Goal: Information Seeking & Learning: Check status

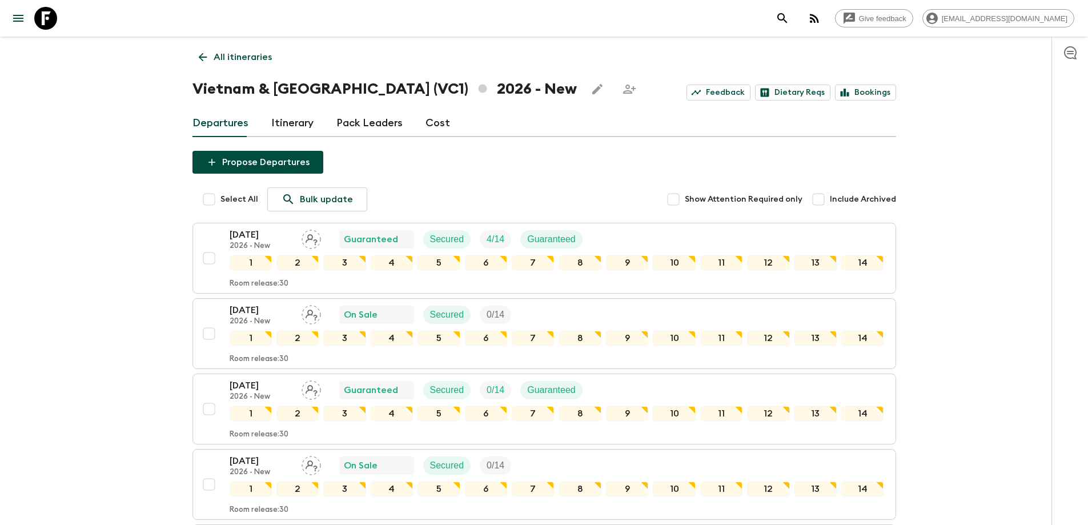
drag, startPoint x: 1001, startPoint y: 146, endPoint x: 1003, endPoint y: 138, distance: 8.1
click at [203, 53] on icon at bounding box center [203, 57] width 13 height 13
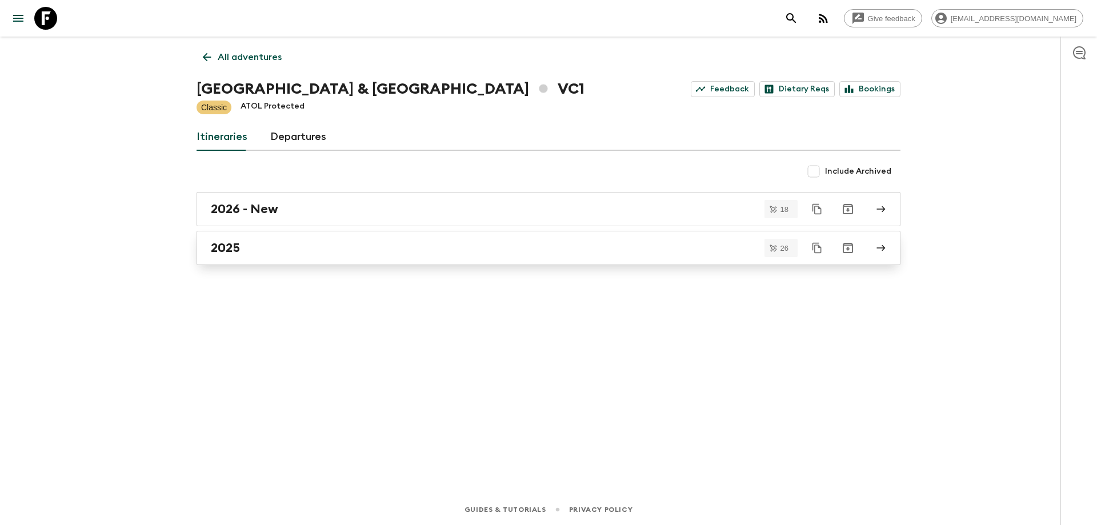
click at [247, 246] on div "2025" at bounding box center [537, 247] width 653 height 15
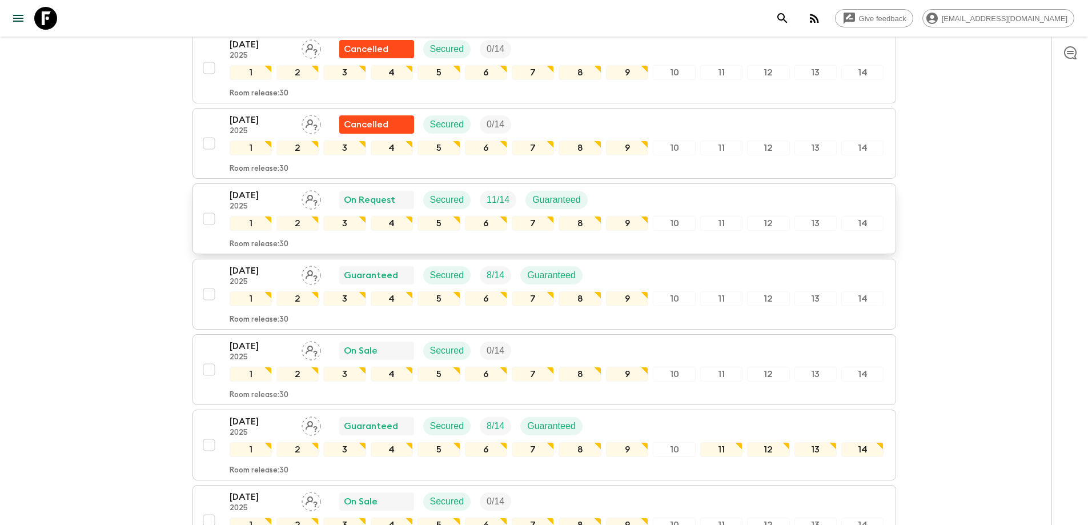
scroll to position [971, 0]
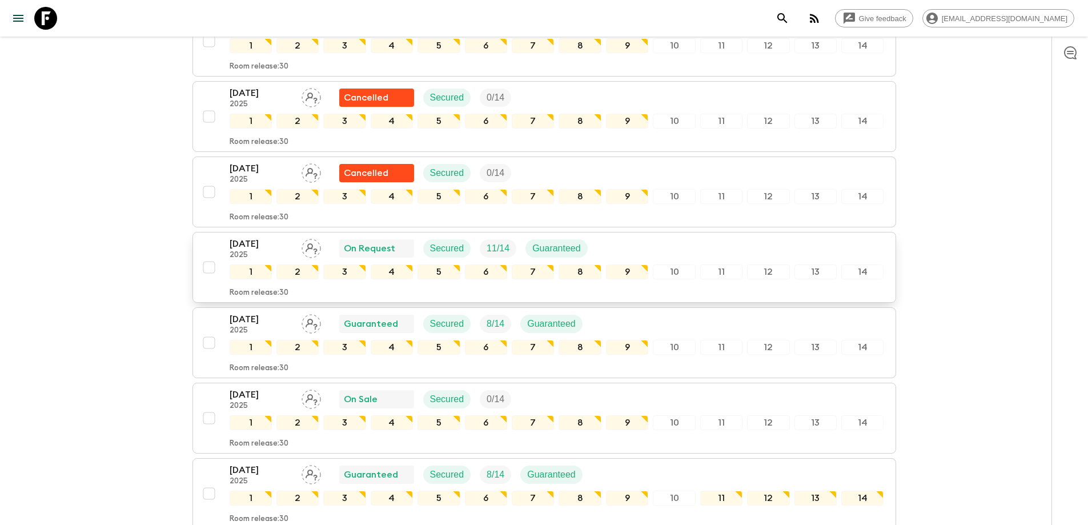
click at [250, 251] on p "2025" at bounding box center [261, 255] width 63 height 9
